Goal: Check status: Check status

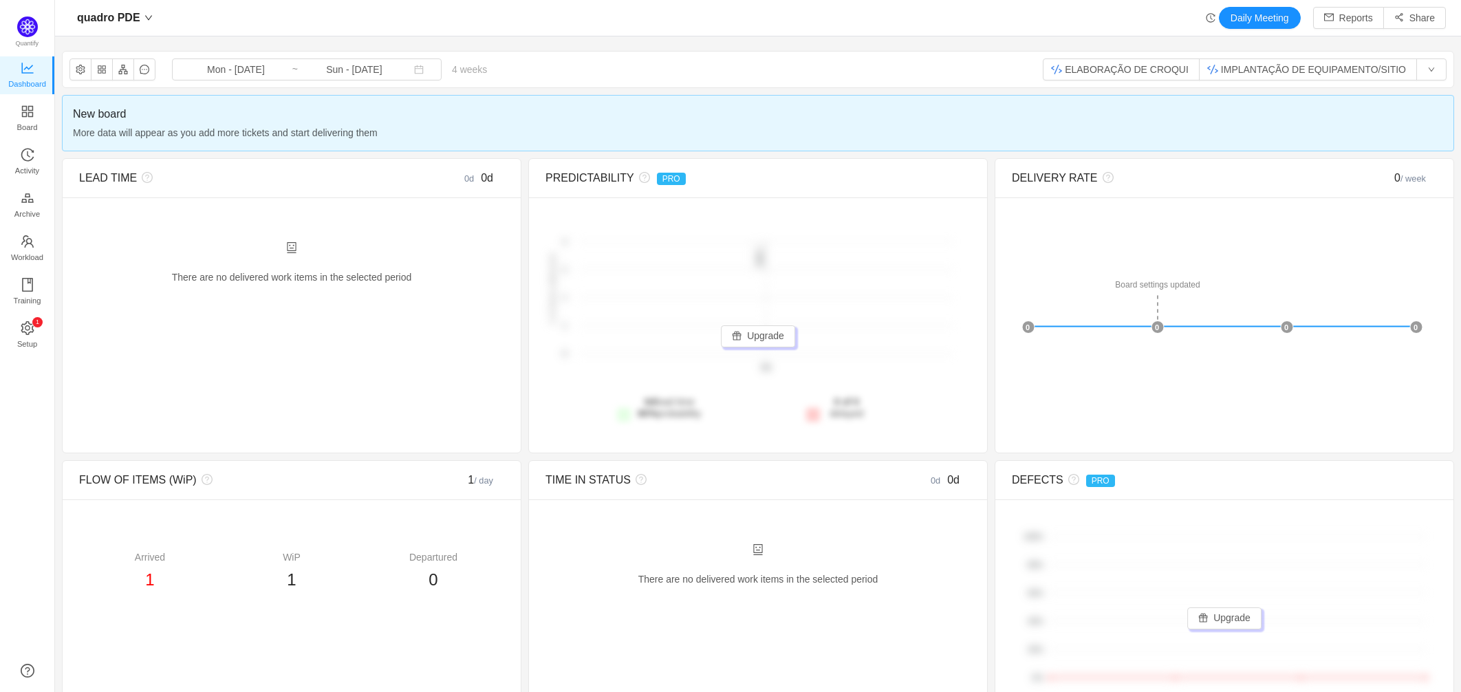
scroll to position [669, 1372]
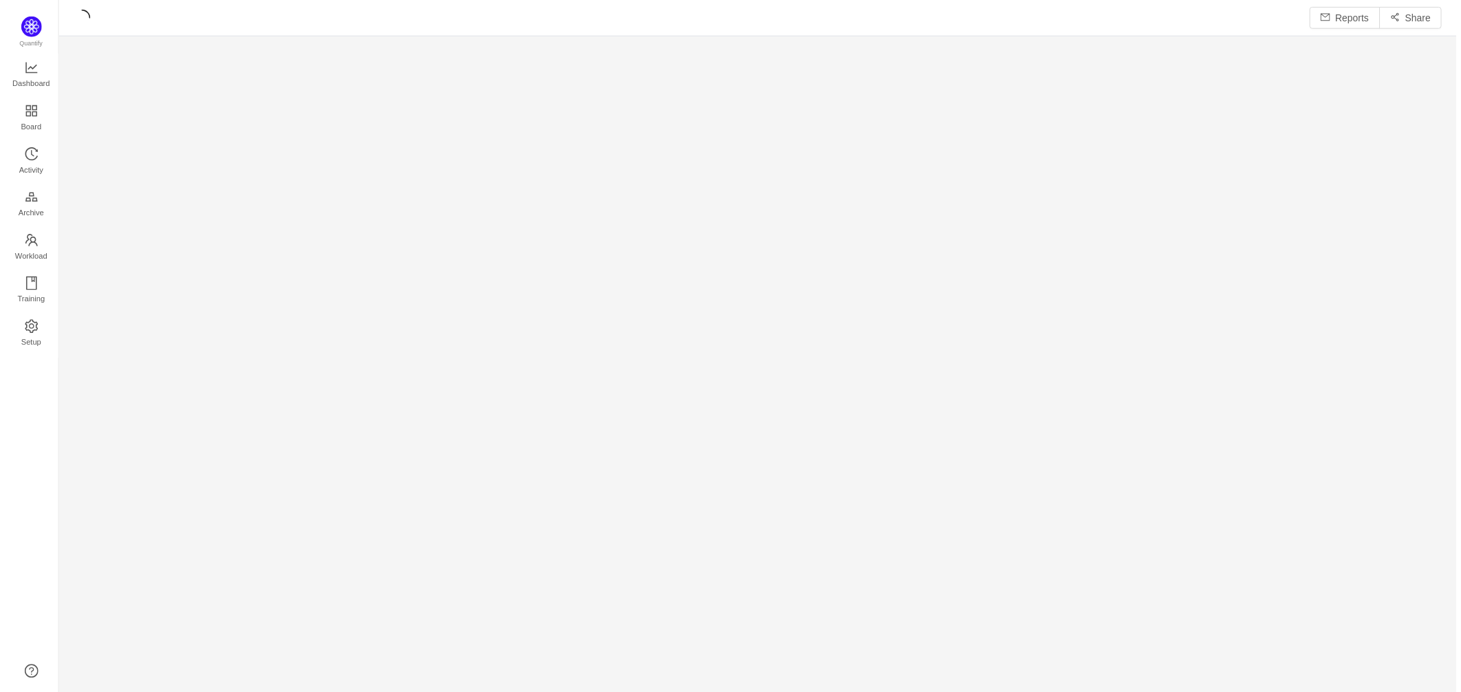
scroll to position [673, 1372]
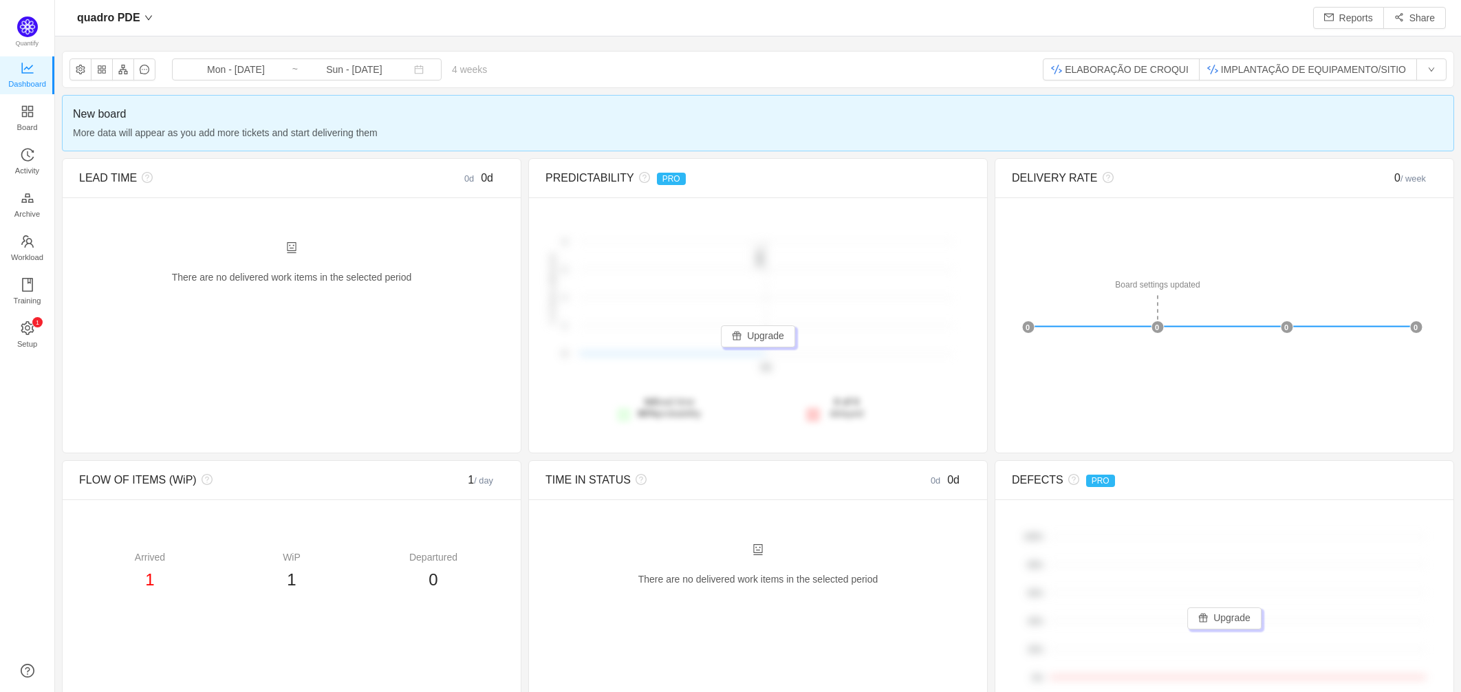
scroll to position [669, 1372]
